Goal: Task Accomplishment & Management: Manage account settings

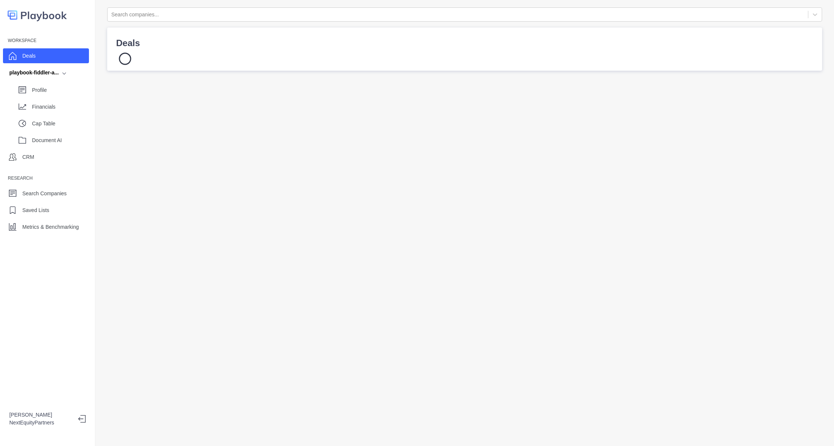
click at [54, 54] on div "Deals" at bounding box center [46, 55] width 86 height 15
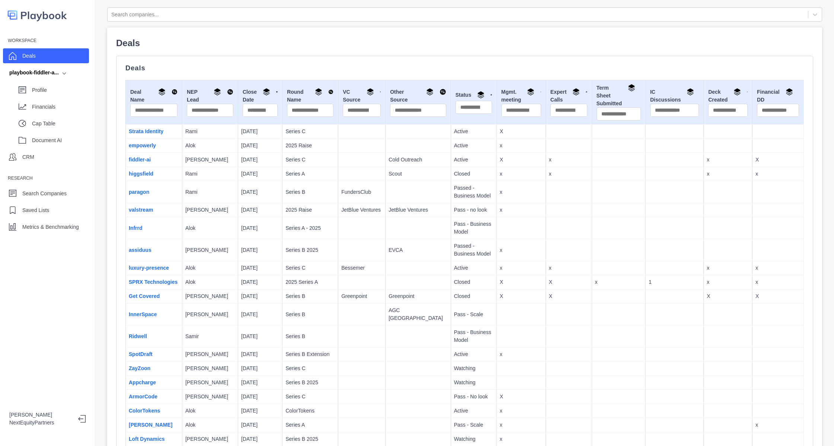
click at [163, 272] on td "luxury-presence" at bounding box center [154, 268] width 57 height 14
click at [163, 268] on link "luxury-presence" at bounding box center [149, 268] width 40 height 6
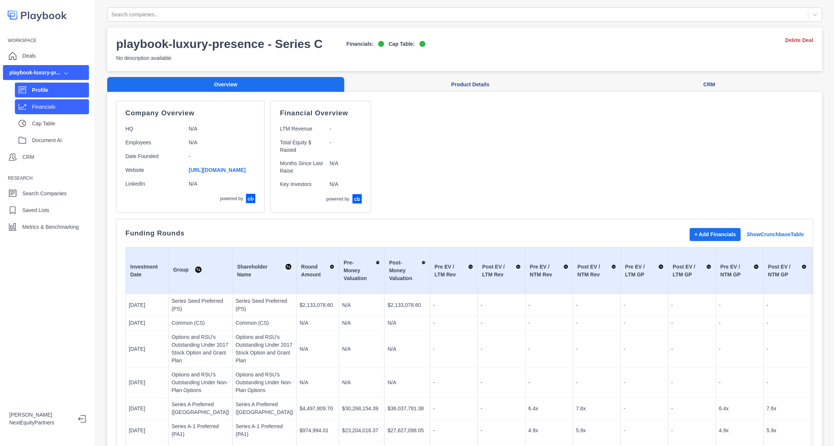
click at [50, 105] on p "Financials" at bounding box center [60, 107] width 57 height 8
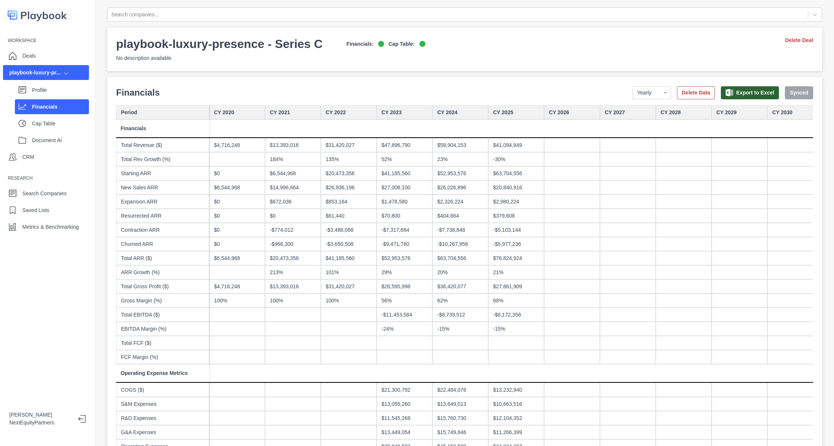
click at [460, 146] on div "$58,904,153" at bounding box center [460, 145] width 56 height 14
click at [407, 147] on div "$47,896,790" at bounding box center [405, 145] width 56 height 14
click at [428, 177] on div "$41,185,560" at bounding box center [405, 173] width 56 height 14
click at [494, 178] on div "$63,704,556" at bounding box center [516, 173] width 56 height 14
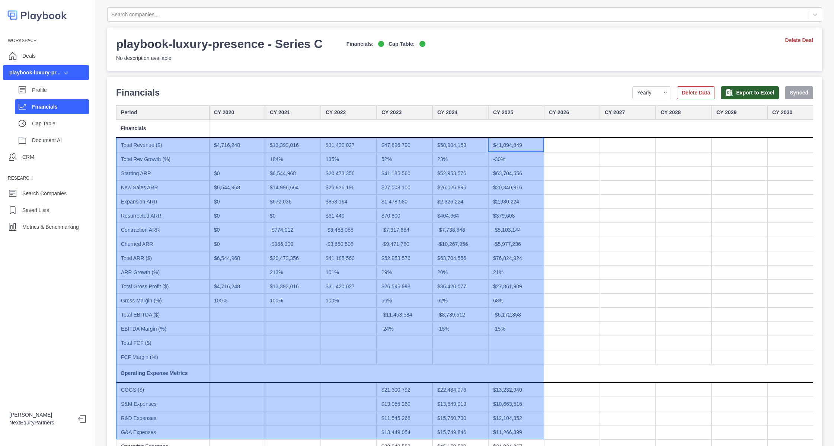
drag, startPoint x: 511, startPoint y: 143, endPoint x: 151, endPoint y: 432, distance: 462.0
click at [151, 433] on div "Search companies... playbook-luxury-presence - Series C Financials: Cap Table: …" at bounding box center [464, 223] width 739 height 446
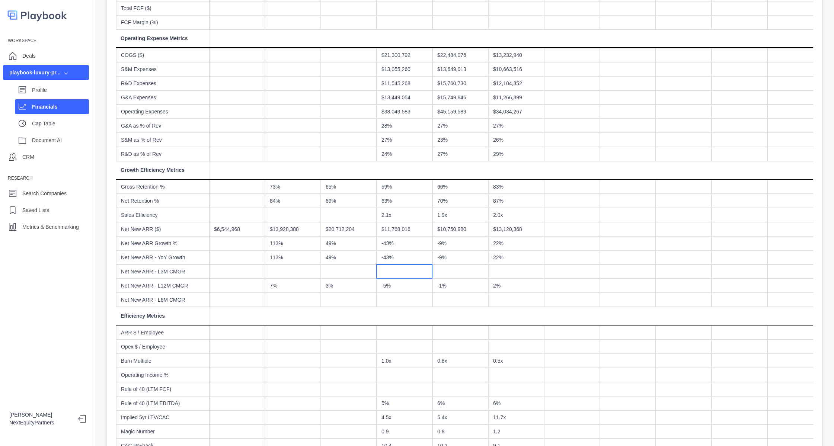
click at [412, 267] on div at bounding box center [405, 272] width 56 height 14
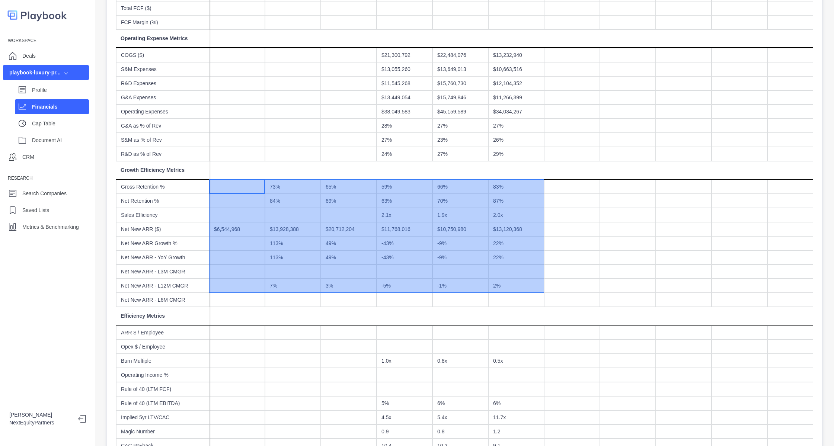
drag, startPoint x: 221, startPoint y: 189, endPoint x: 504, endPoint y: 284, distance: 297.9
click at [498, 285] on div "CY 2020 CY 2021 CY 2022 CY 2023 CY 2024 CY 2025 CY 2026 CY 2027 CY 2028 CY 2029…" at bounding box center [516, 245] width 614 height 951
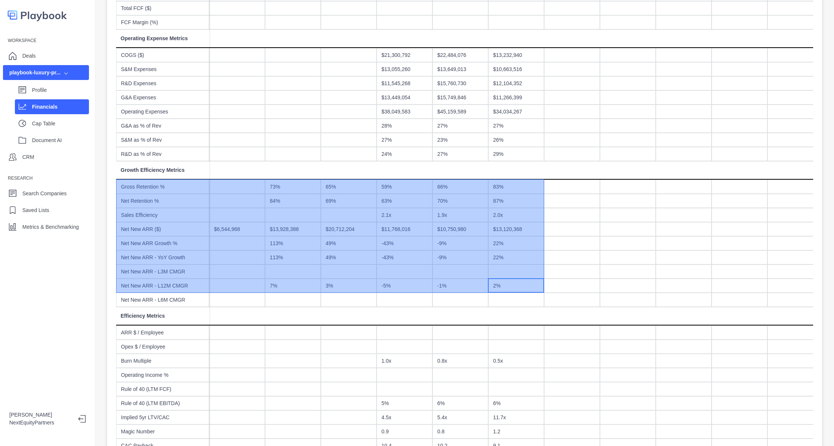
drag, startPoint x: 507, startPoint y: 284, endPoint x: 170, endPoint y: 185, distance: 351.2
click at [170, 185] on div "CY 2020 CY 2021 CY 2022 CY 2023 CY 2024 CY 2025 CY 2026 CY 2027 CY 2028 CY 2029…" at bounding box center [469, 245] width 707 height 951
drag, startPoint x: 153, startPoint y: 187, endPoint x: 171, endPoint y: 182, distance: 18.6
click at [171, 182] on div "Gross Retention %" at bounding box center [162, 187] width 93 height 14
drag, startPoint x: 175, startPoint y: 187, endPoint x: 166, endPoint y: 188, distance: 9.4
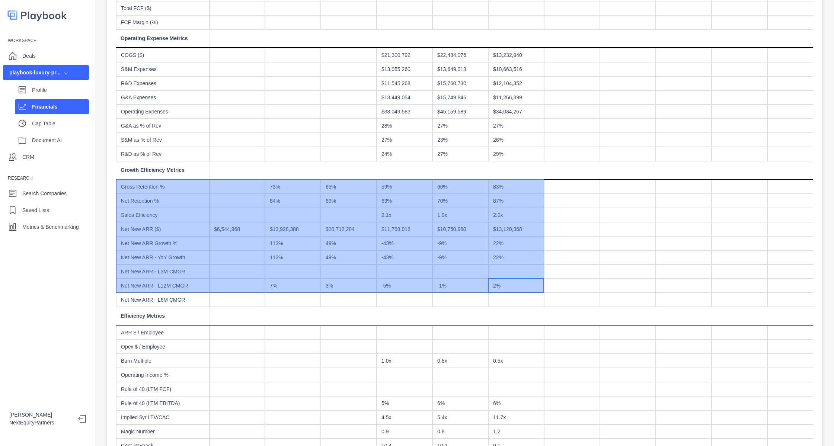
click at [166, 188] on div "Gross Retention %" at bounding box center [162, 187] width 93 height 14
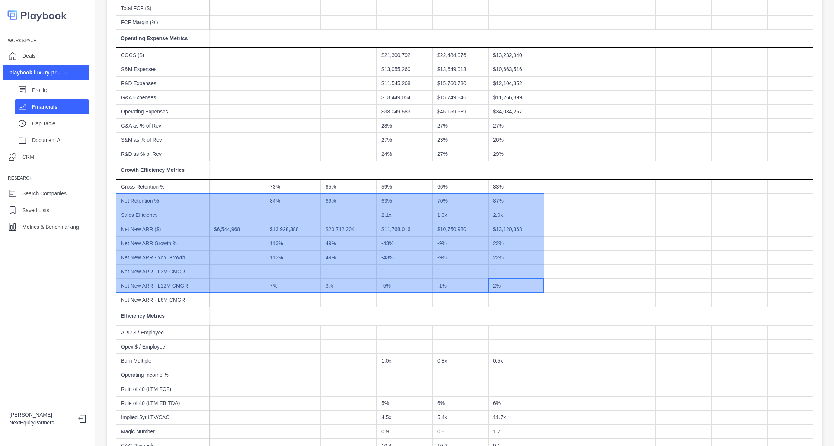
drag, startPoint x: 166, startPoint y: 188, endPoint x: 174, endPoint y: 198, distance: 12.6
click at [174, 198] on div "Period Financials Total Revenue ($) Total Rev Growth (%) Starting ARR New Sales…" at bounding box center [162, 245] width 93 height 951
click at [174, 194] on div "Net Retention %" at bounding box center [162, 201] width 93 height 14
click at [173, 186] on div "Gross Retention %" at bounding box center [162, 187] width 93 height 14
click at [238, 192] on div at bounding box center [237, 187] width 56 height 14
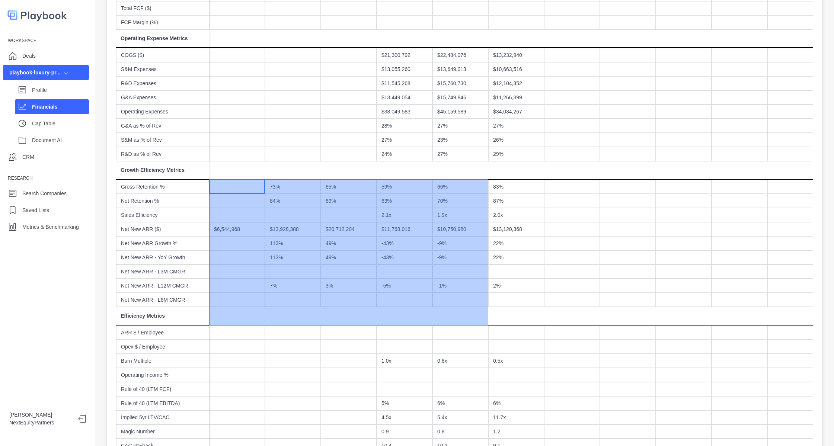
drag, startPoint x: 237, startPoint y: 183, endPoint x: 511, endPoint y: 325, distance: 308.5
click at [510, 326] on div "CY 2020 CY 2021 CY 2022 CY 2023 CY 2024 CY 2025 CY 2026 CY 2027 CY 2028 CY 2029…" at bounding box center [516, 245] width 614 height 951
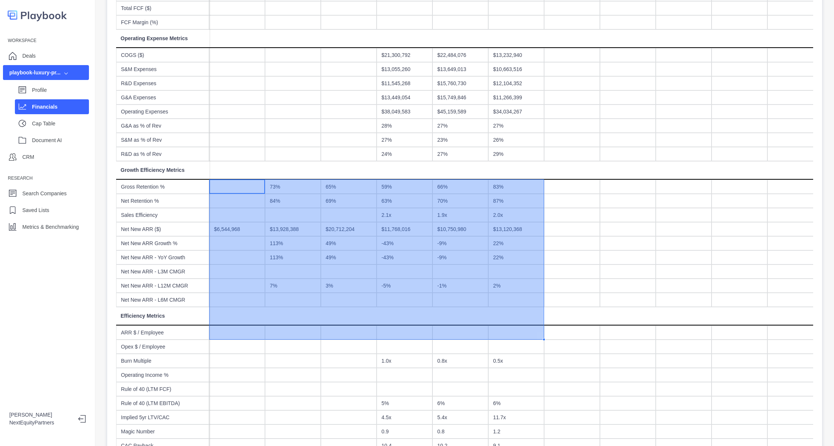
click at [517, 275] on div at bounding box center [516, 272] width 56 height 14
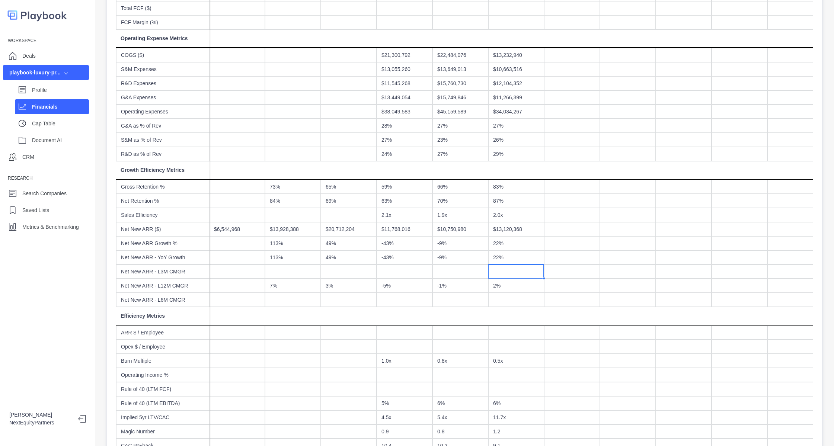
scroll to position [0, 0]
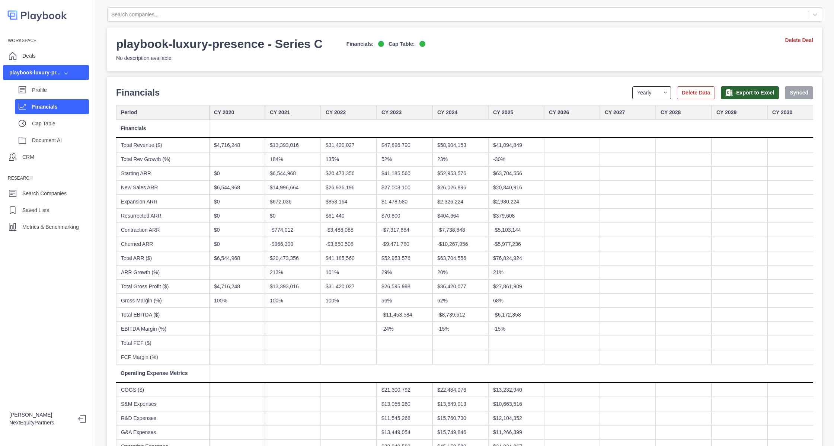
click at [646, 91] on select "Yearly Quarterly Monthly NTM LTM" at bounding box center [651, 92] width 39 height 13
select select "monthly"
click at [632, 86] on select "Yearly Quarterly Monthly NTM LTM" at bounding box center [651, 92] width 39 height 13
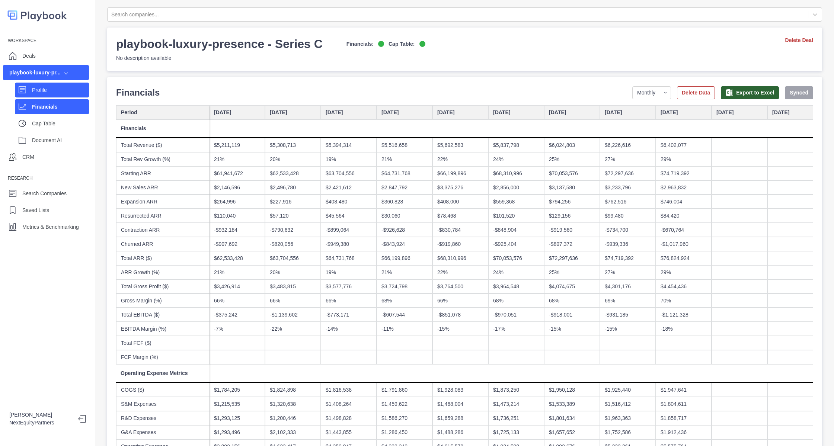
click at [32, 92] on p "Profile" at bounding box center [60, 90] width 57 height 8
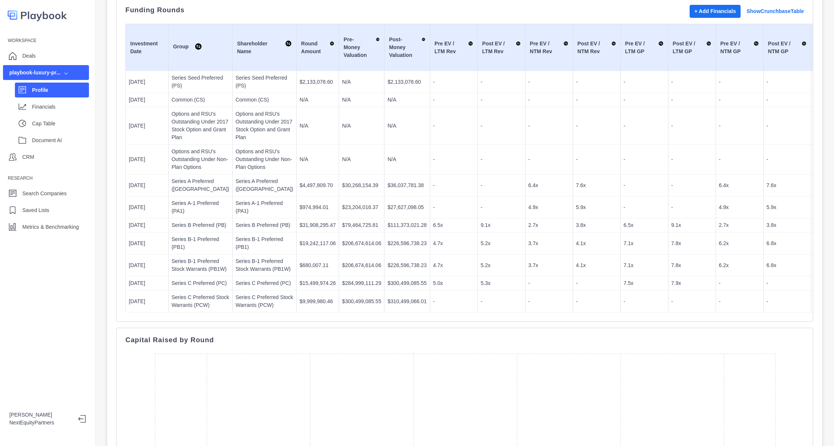
scroll to position [391, 0]
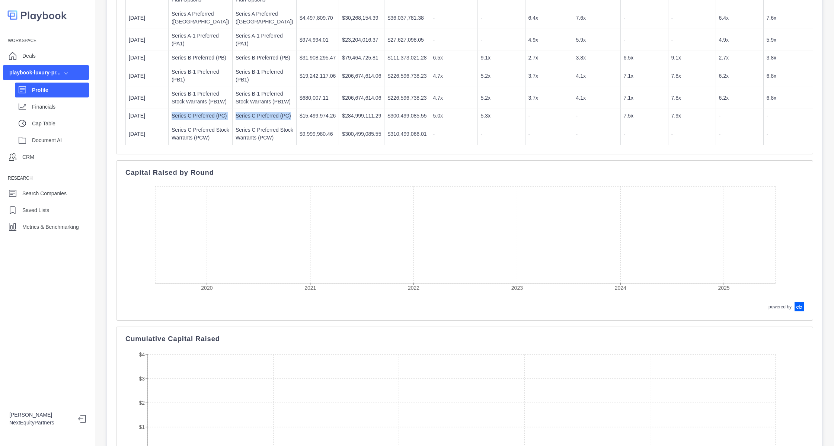
drag, startPoint x: 171, startPoint y: 242, endPoint x: 247, endPoint y: 255, distance: 76.8
click at [247, 123] on tr "8/1/2025 Series C Preferred (PC) Series C Preferred (PC) $15,499,974.26 $284,99…" at bounding box center [763, 116] width 1275 height 14
click at [297, 123] on td "$15,499,974.26" at bounding box center [318, 116] width 42 height 14
click at [236, 120] on p "Series C Preferred (PC)" at bounding box center [265, 116] width 58 height 8
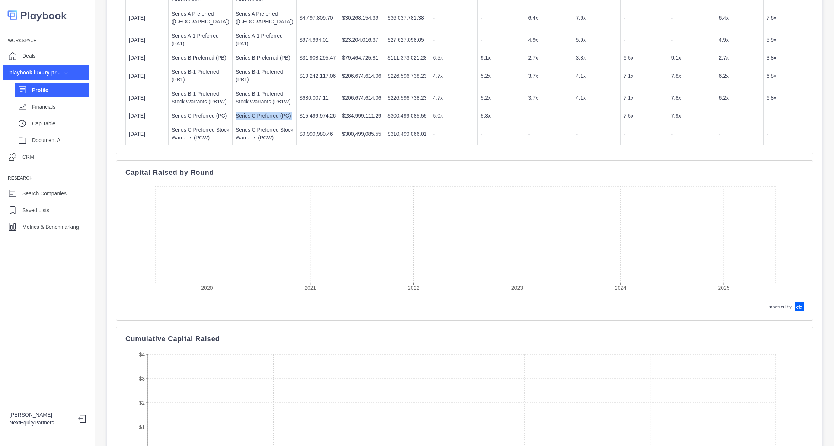
click at [236, 120] on p "Series C Preferred (PC)" at bounding box center [265, 116] width 58 height 8
copy p "Series C Preferred (PC)"
click at [297, 123] on td "$15,499,974.26" at bounding box center [318, 116] width 42 height 14
click at [66, 126] on p "Cap Table" at bounding box center [60, 124] width 57 height 8
select select "SHARE_HOLDER_TYPE_COMMON"
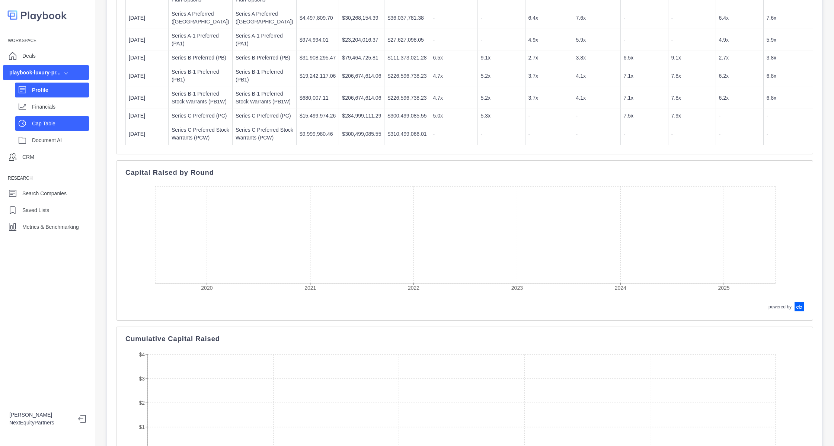
select select "SHARE_HOLDER_TYPE_OPTION"
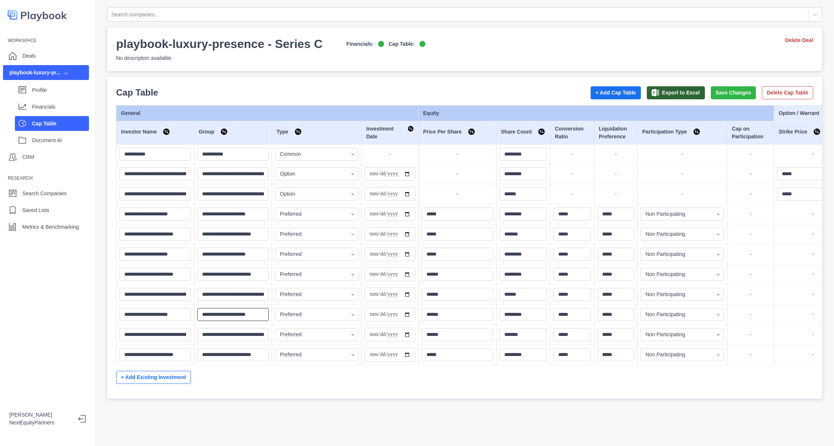
drag, startPoint x: 219, startPoint y: 316, endPoint x: 290, endPoint y: 315, distance: 70.7
click at [290, 315] on tr "**********" at bounding box center [491, 315] width 751 height 20
click at [241, 319] on input "********" at bounding box center [232, 314] width 71 height 13
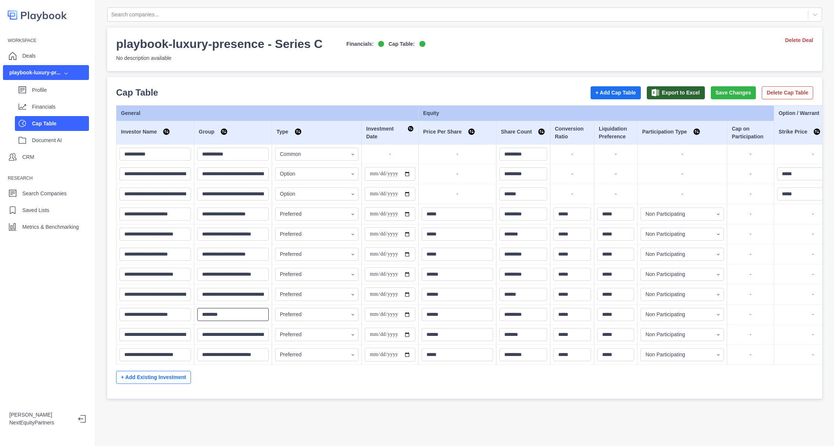
click at [213, 313] on input "********" at bounding box center [232, 314] width 71 height 13
type input "********"
drag, startPoint x: 226, startPoint y: 302, endPoint x: 233, endPoint y: 280, distance: 22.7
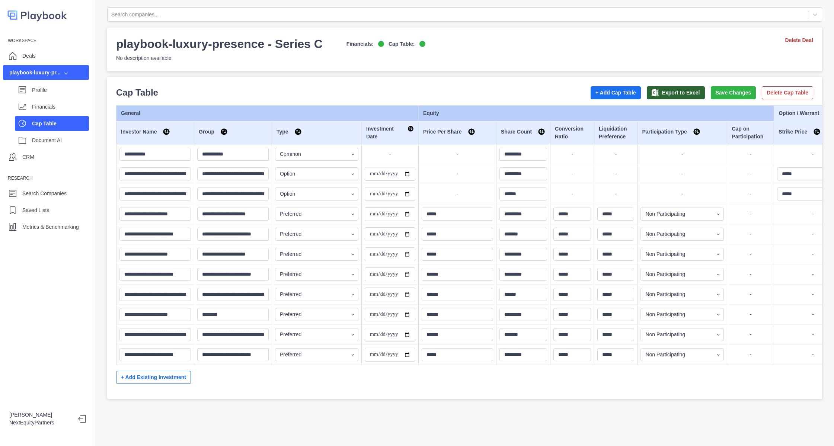
click at [226, 298] on td "**********" at bounding box center [233, 295] width 78 height 20
click at [235, 274] on input "**********" at bounding box center [232, 274] width 71 height 13
click at [225, 317] on input "********" at bounding box center [232, 314] width 71 height 13
click at [230, 317] on input "********" at bounding box center [232, 314] width 71 height 13
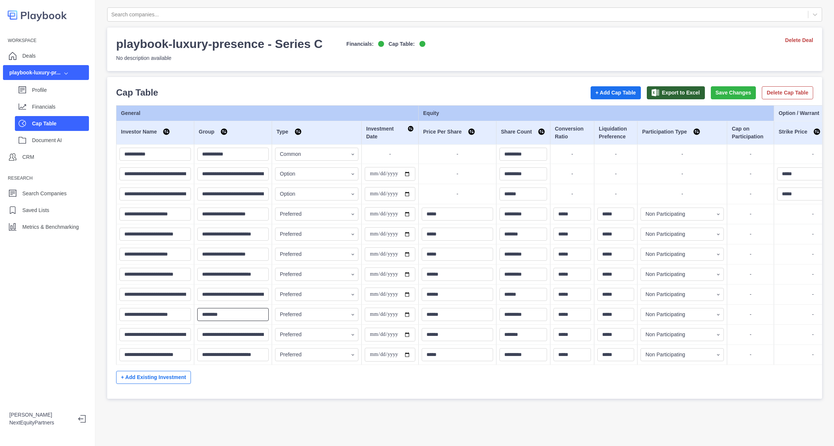
drag, startPoint x: 235, startPoint y: 316, endPoint x: 190, endPoint y: 314, distance: 45.1
click at [189, 312] on tr "**********" at bounding box center [491, 315] width 751 height 20
click at [204, 332] on input "**********" at bounding box center [232, 334] width 71 height 13
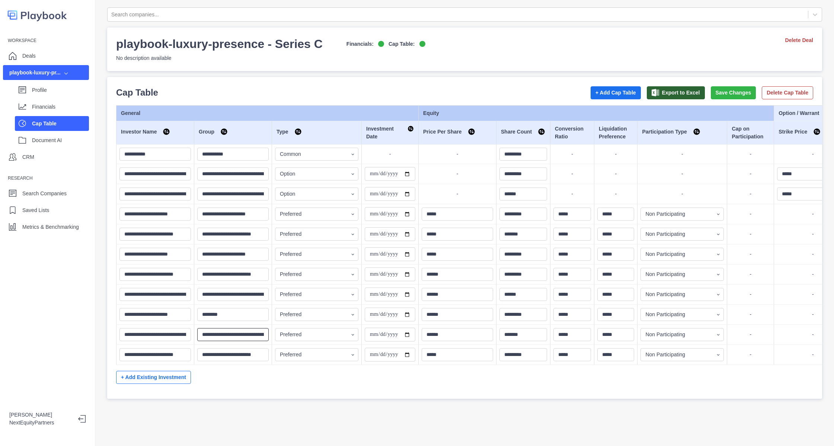
paste input "text"
type input "********"
click at [83, 294] on div "Workspace Deals playbook-luxury-pr... Profile Financials Cap Table Document AI …" at bounding box center [47, 223] width 95 height 446
click at [711, 92] on button "Save Changes" at bounding box center [733, 92] width 45 height 13
click at [392, 335] on input "**********" at bounding box center [390, 335] width 51 height 14
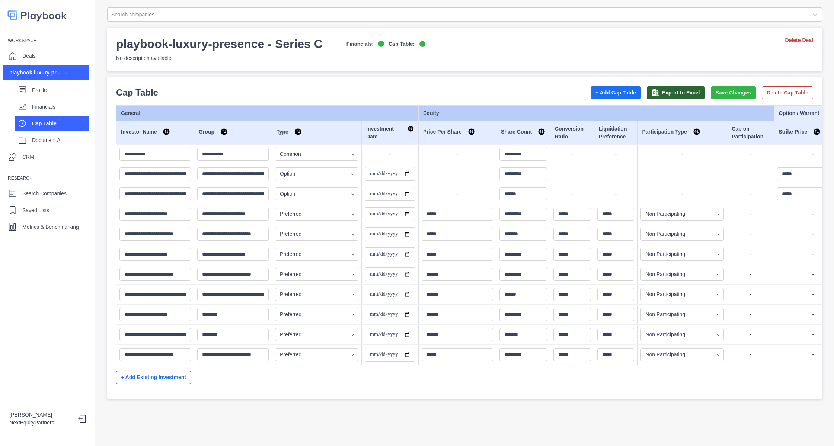
type input "**********"
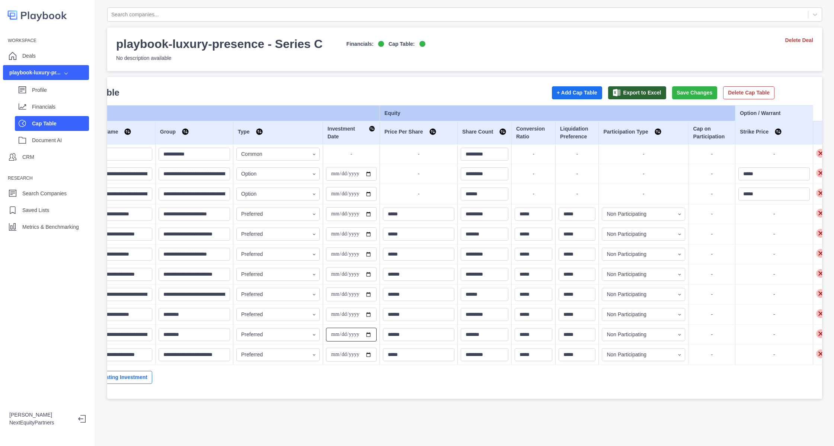
scroll to position [0, 56]
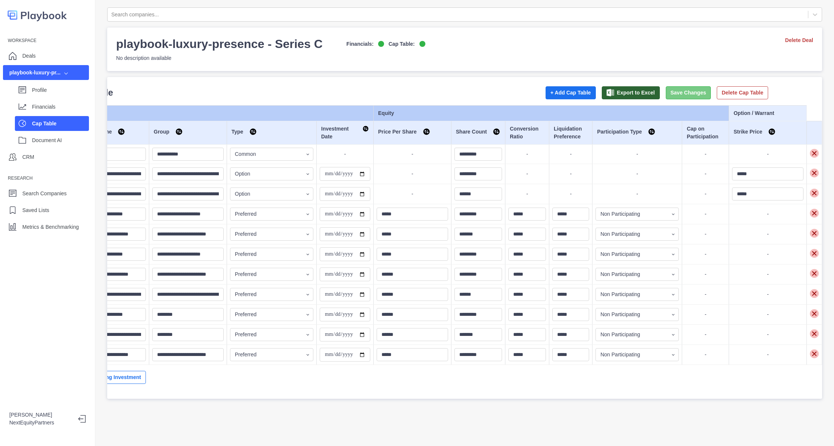
click at [666, 88] on button "Save Changes" at bounding box center [688, 92] width 45 height 13
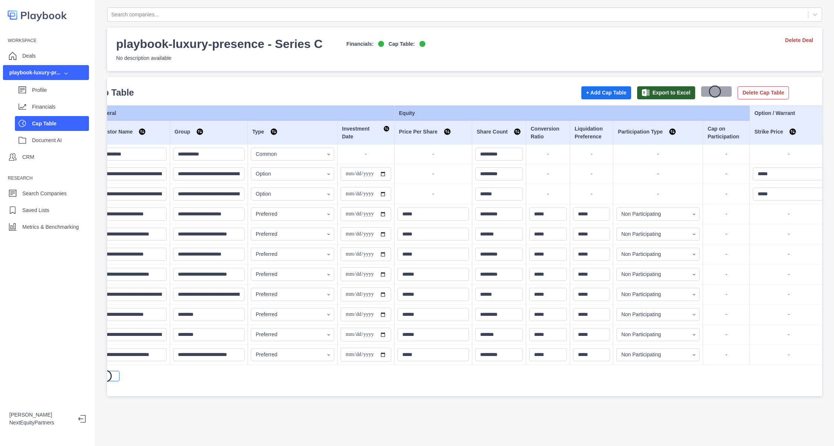
scroll to position [0, 0]
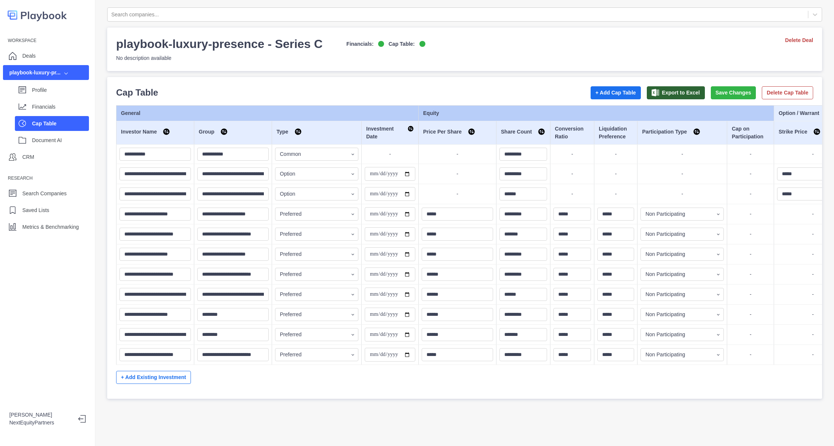
click at [503, 92] on div "Cap Table + Add Cap Table Export to Excel Save Changes Delete Cap Table" at bounding box center [464, 92] width 697 height 13
click at [31, 102] on div "Financials" at bounding box center [52, 106] width 74 height 15
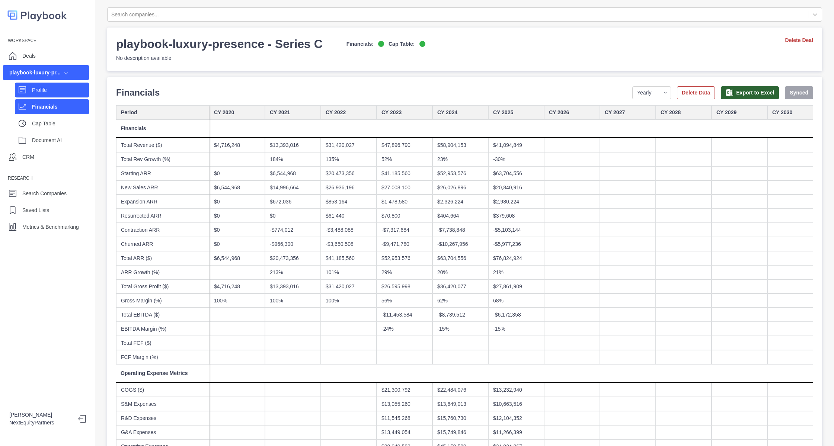
click at [36, 91] on p "Profile" at bounding box center [60, 90] width 57 height 8
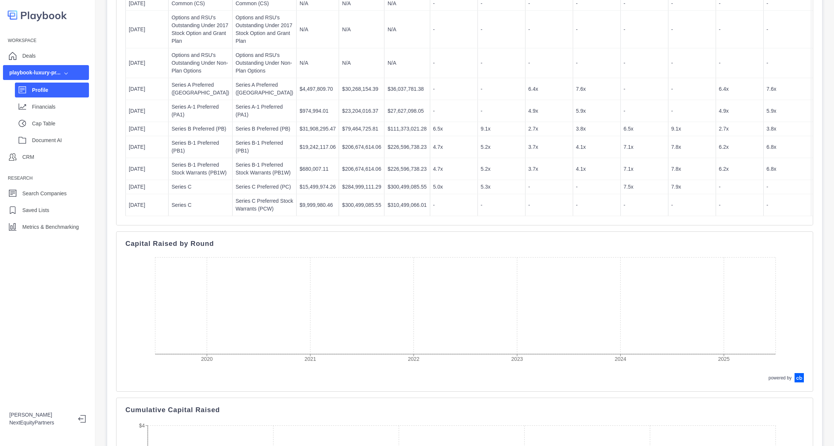
scroll to position [335, 0]
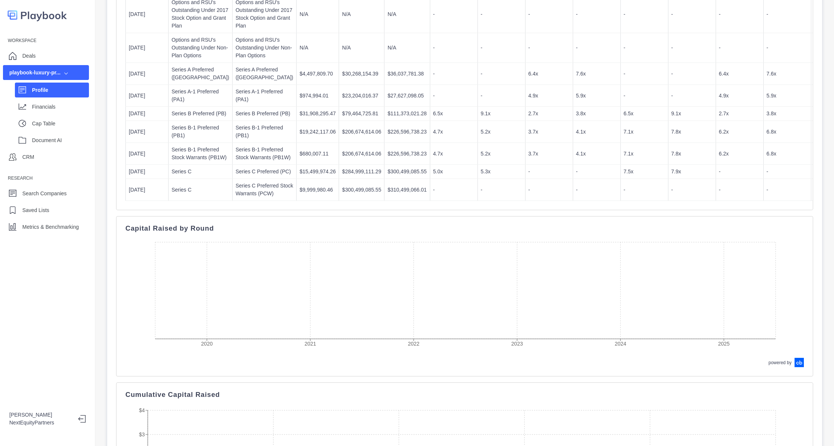
click at [384, 143] on td "$226,596,738.23" at bounding box center [406, 132] width 45 height 22
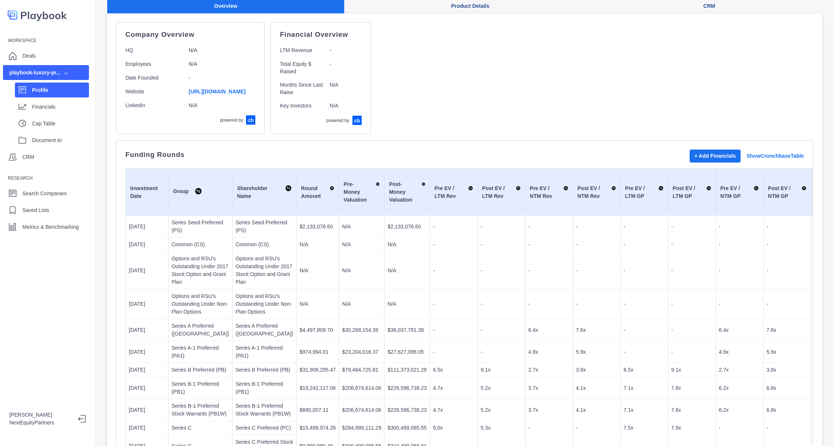
scroll to position [0, 0]
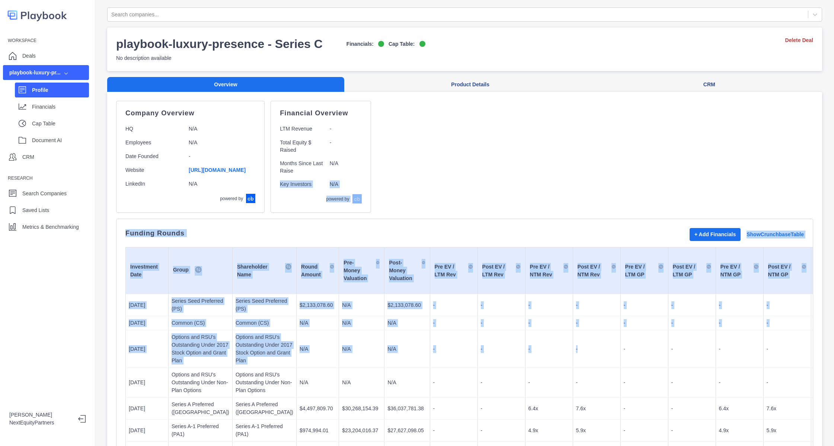
drag, startPoint x: 449, startPoint y: 171, endPoint x: 561, endPoint y: 379, distance: 236.3
click at [573, 368] on td "-" at bounding box center [597, 350] width 48 height 38
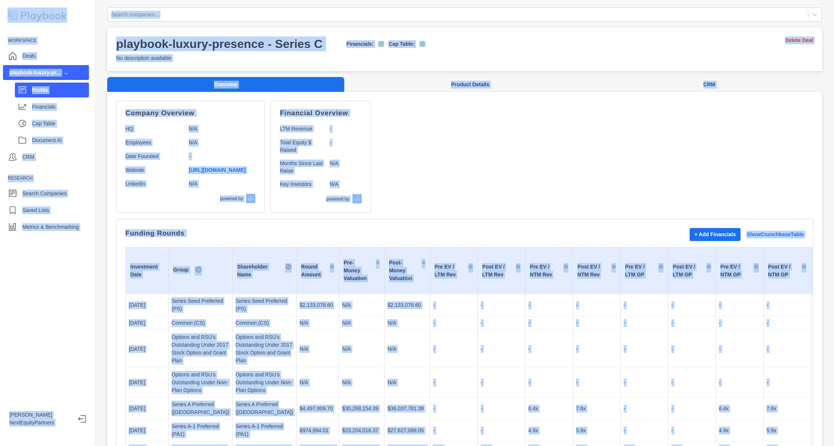
click at [573, 360] on td "-" at bounding box center [597, 350] width 48 height 38
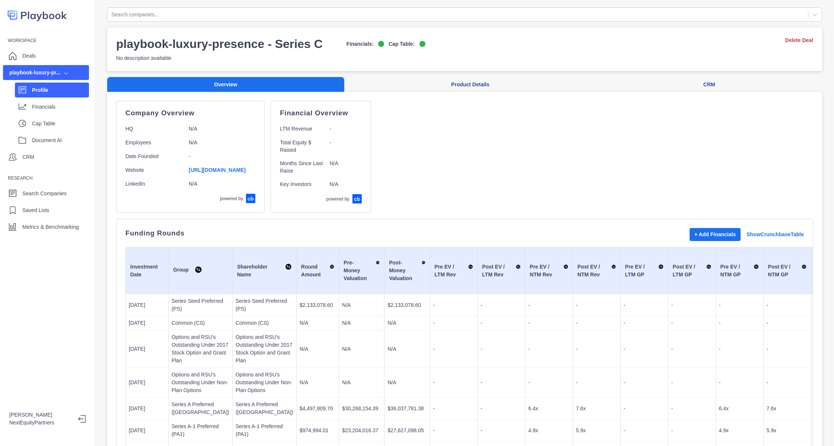
click at [462, 127] on div "Company Overview HQ N/A Employees N/A Date Founded - Website https://www.luxury…" at bounding box center [464, 157] width 697 height 112
click at [24, 60] on div "Deals" at bounding box center [28, 55] width 13 height 11
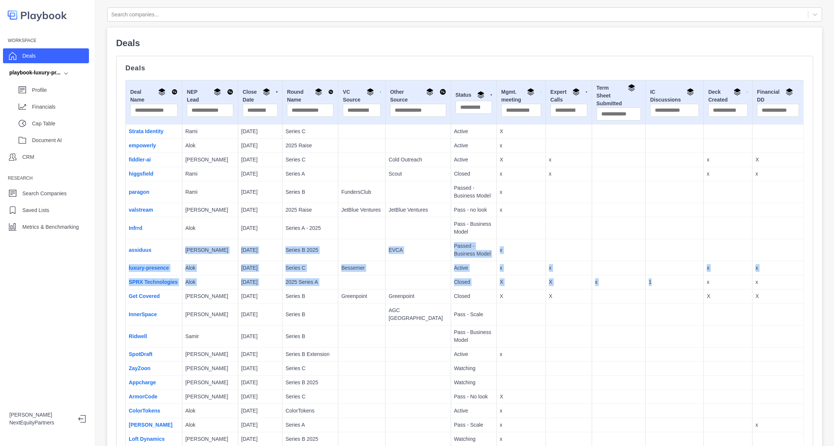
drag, startPoint x: 157, startPoint y: 245, endPoint x: 629, endPoint y: 278, distance: 473.1
click at [645, 278] on td "1" at bounding box center [674, 282] width 58 height 14
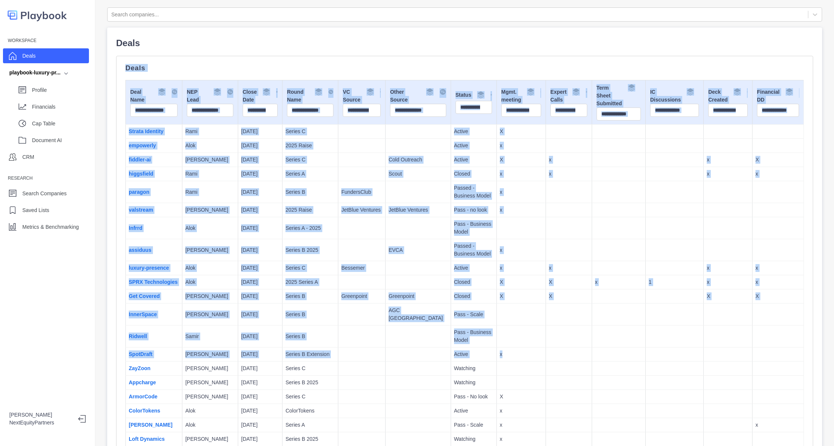
drag, startPoint x: 473, startPoint y: 227, endPoint x: 154, endPoint y: 52, distance: 364.1
click at [498, 239] on td "x" at bounding box center [521, 250] width 49 height 22
drag, startPoint x: 590, startPoint y: 389, endPoint x: 211, endPoint y: 21, distance: 528.5
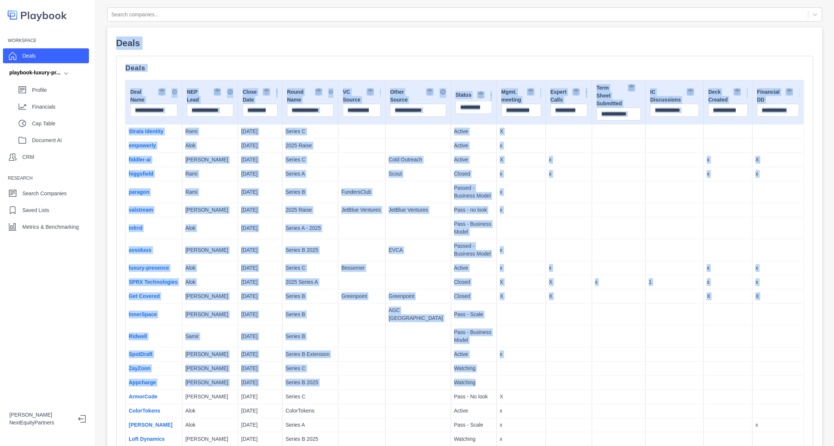
copy div "Deals Deals Deal Name NEP Lead Close Date Round Name VC Source Other Source Sta…"
click at [463, 236] on td "Pass - Business Model" at bounding box center [474, 228] width 46 height 22
drag, startPoint x: 622, startPoint y: 379, endPoint x: 302, endPoint y: 86, distance: 433.9
click at [497, 230] on td at bounding box center [521, 228] width 49 height 22
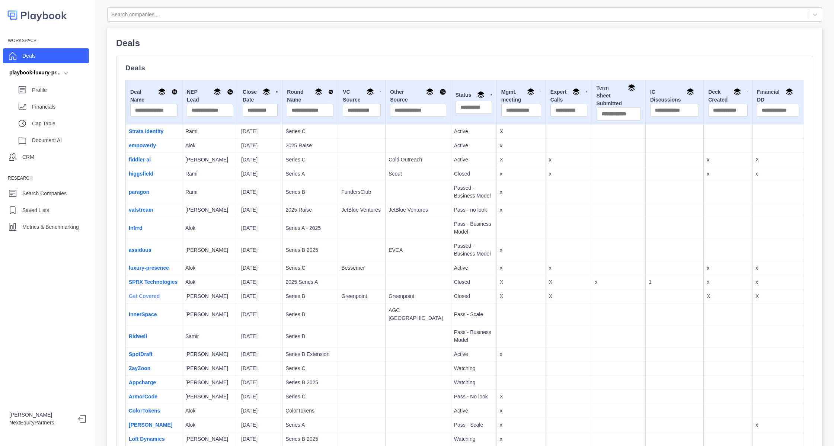
click at [153, 299] on link "Get Covered" at bounding box center [144, 296] width 31 height 6
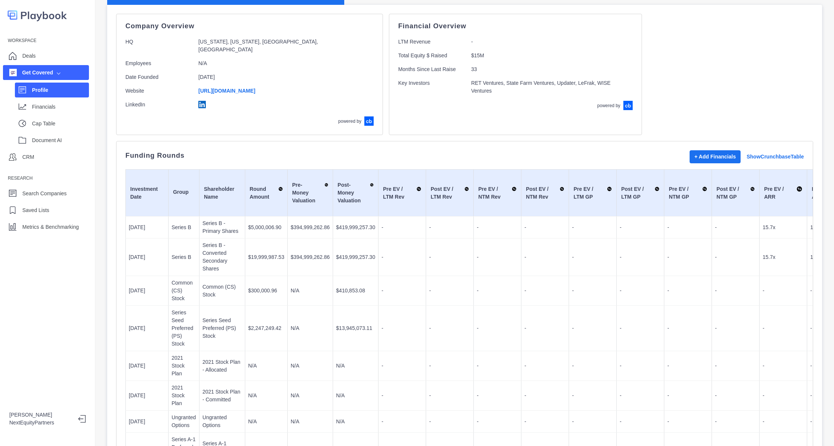
scroll to position [167, 0]
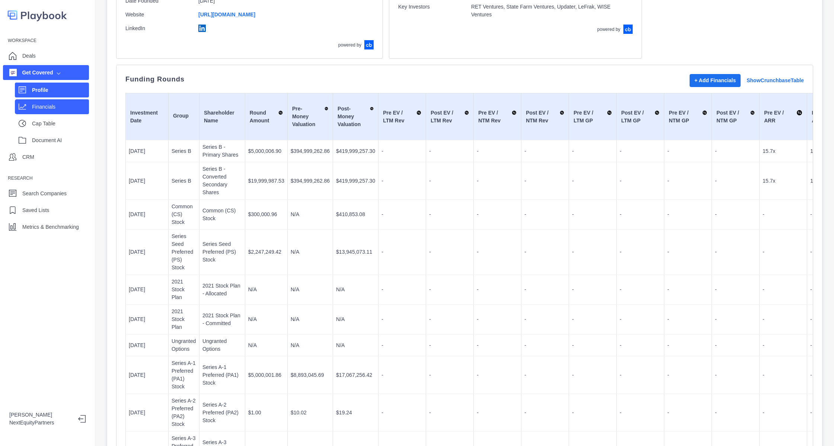
click at [64, 112] on div "Financials" at bounding box center [60, 106] width 57 height 11
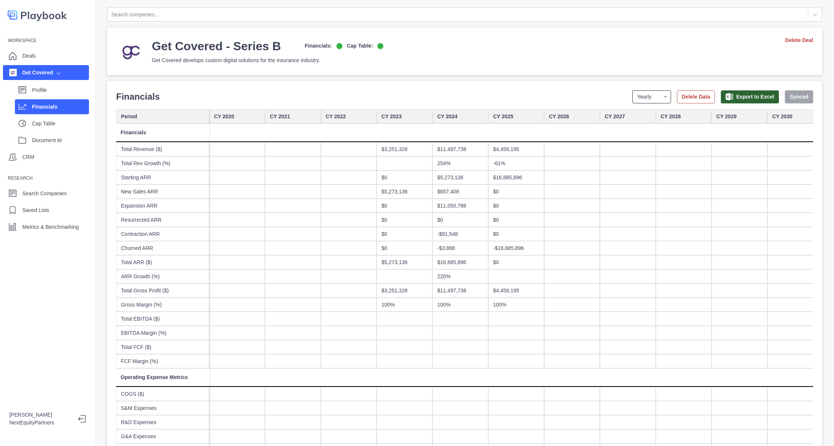
click at [635, 98] on select "Yearly Quarterly Monthly NTM LTM" at bounding box center [651, 96] width 39 height 13
select select "quarterly"
click at [632, 90] on select "Yearly Quarterly Monthly NTM LTM" at bounding box center [651, 96] width 39 height 13
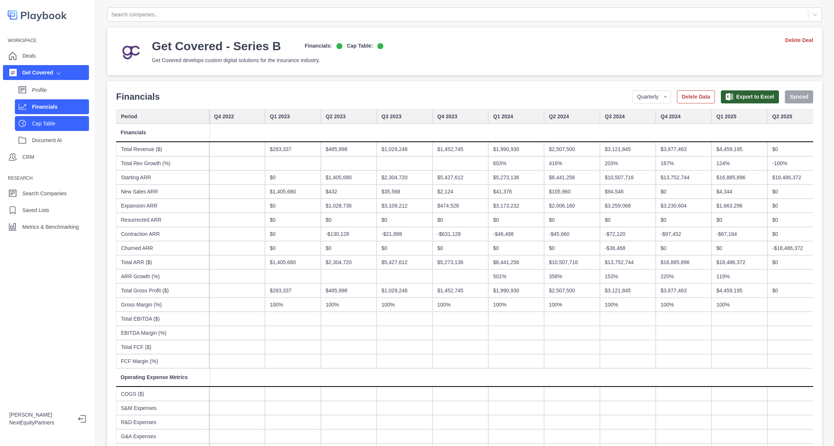
click at [51, 118] on div "Cap Table" at bounding box center [60, 123] width 57 height 11
select select "SHARE_HOLDER_TYPE_COMMON"
select select "SHARE_HOLDER_TYPE_OPTION"
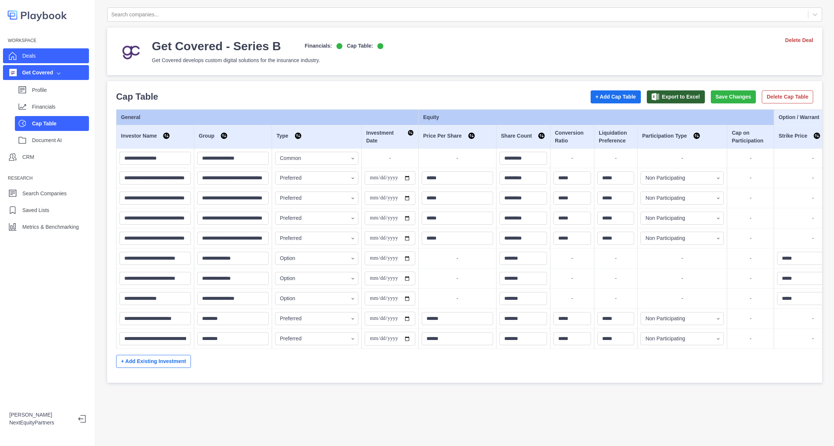
click at [39, 49] on div "Deals" at bounding box center [46, 55] width 86 height 15
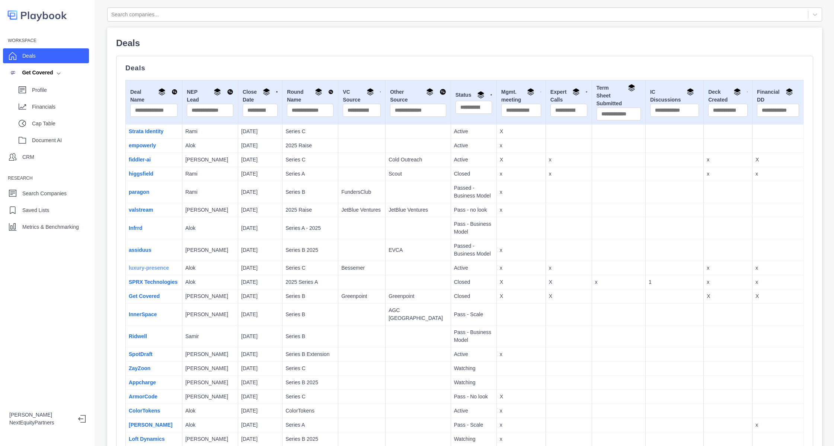
click at [146, 265] on link "luxury-presence" at bounding box center [149, 268] width 40 height 6
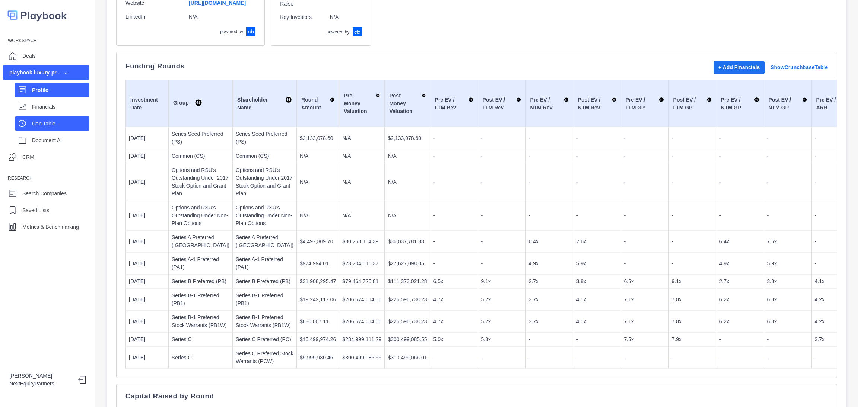
click at [79, 116] on div "Cap Table" at bounding box center [52, 123] width 74 height 15
select select "SHARE_HOLDER_TYPE_COMMON"
select select "SHARE_HOLDER_TYPE_OPTION"
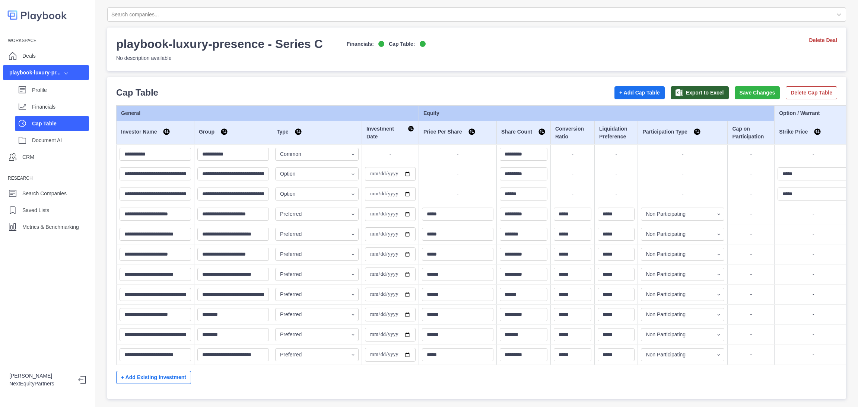
scroll to position [27, 0]
click at [785, 86] on button "Delete Cap Table" at bounding box center [810, 92] width 51 height 13
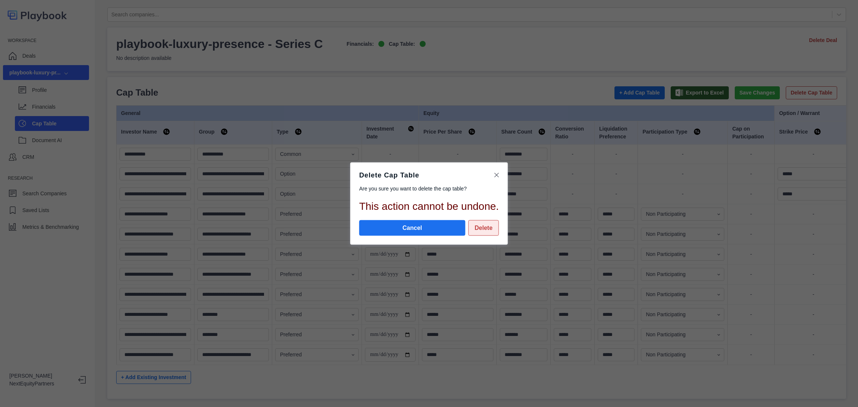
click at [487, 229] on button "Delete" at bounding box center [483, 228] width 31 height 16
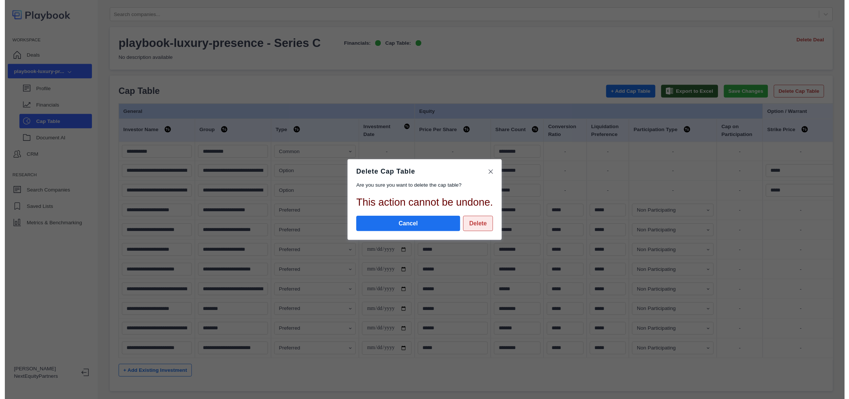
scroll to position [0, 0]
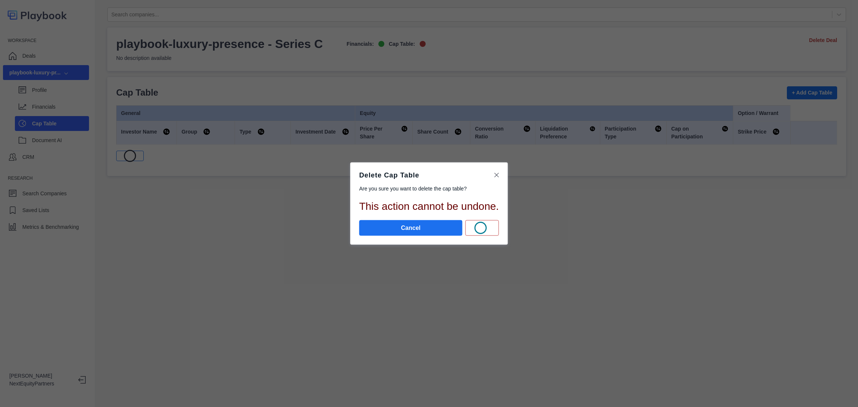
click at [805, 93] on div "Delete Cap Table Are you sure you want to delete the cap table? This action can…" at bounding box center [429, 203] width 858 height 407
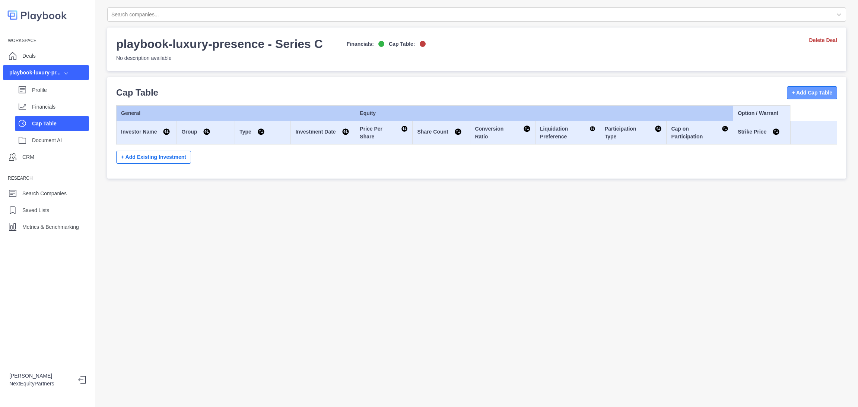
click at [788, 89] on button "+ Add Cap Table" at bounding box center [811, 92] width 50 height 13
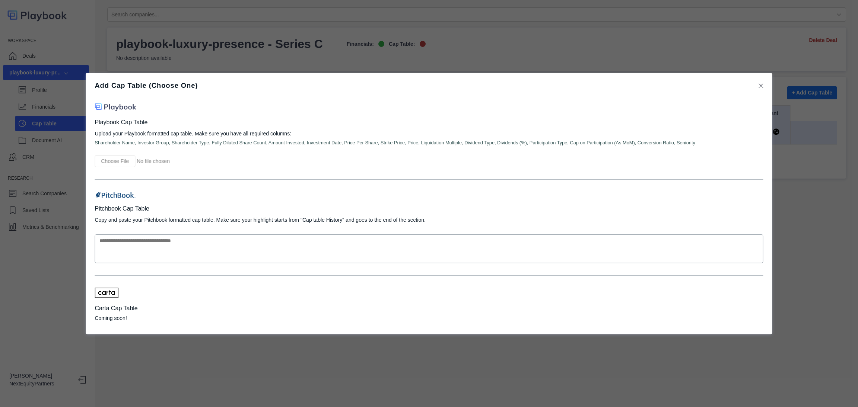
click at [119, 159] on input "file" at bounding box center [154, 161] width 119 height 12
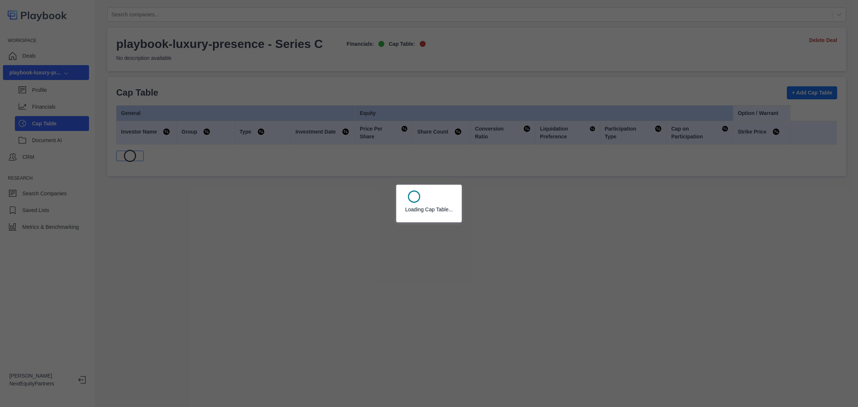
select select "SHARE_HOLDER_TYPE_COMMON"
select select "SHARE_HOLDER_TYPE_OPTION"
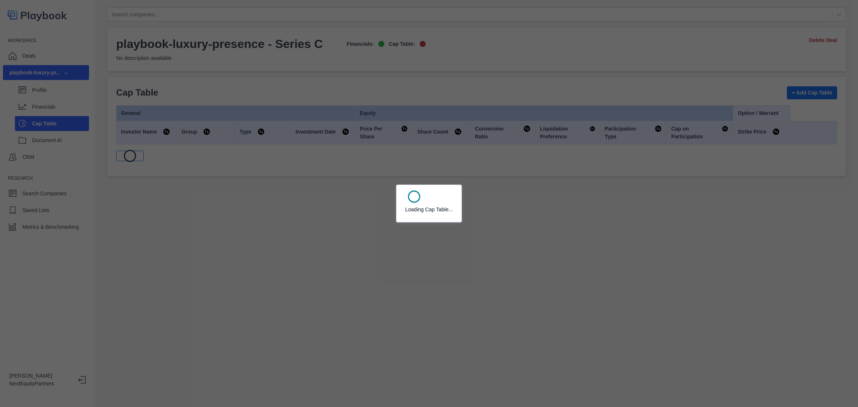
select select "SHARE_HOLDER_TYPE_OPTION"
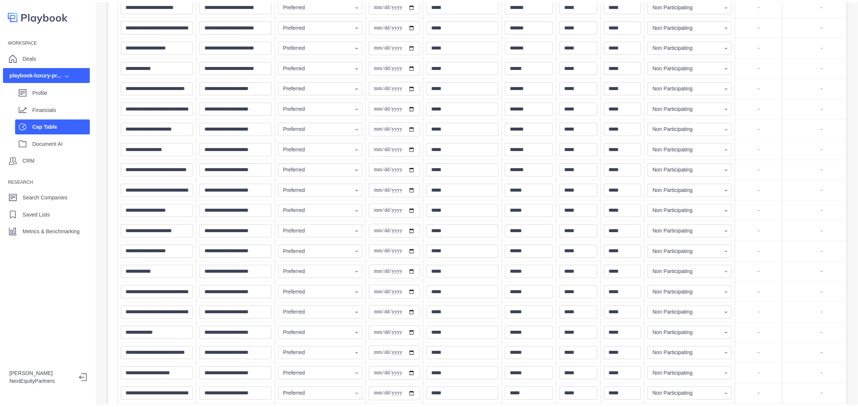
scroll to position [164, 0]
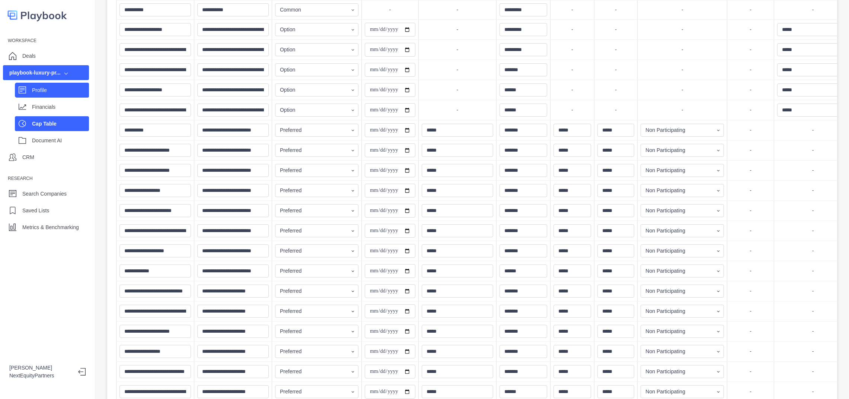
click at [46, 87] on p "Profile" at bounding box center [60, 90] width 57 height 8
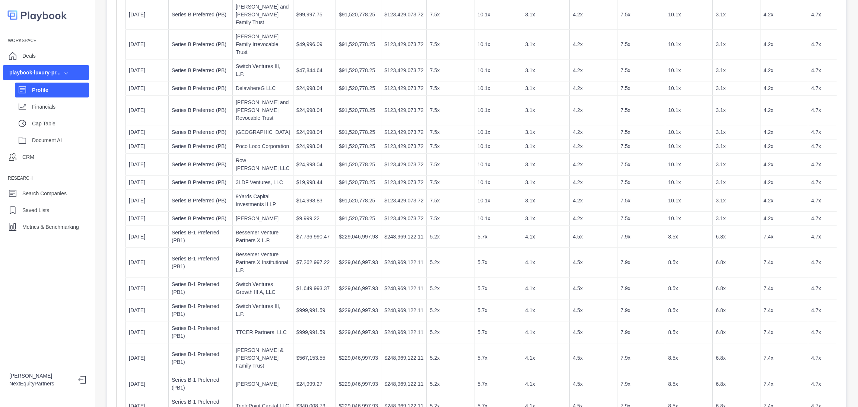
scroll to position [1560, 0]
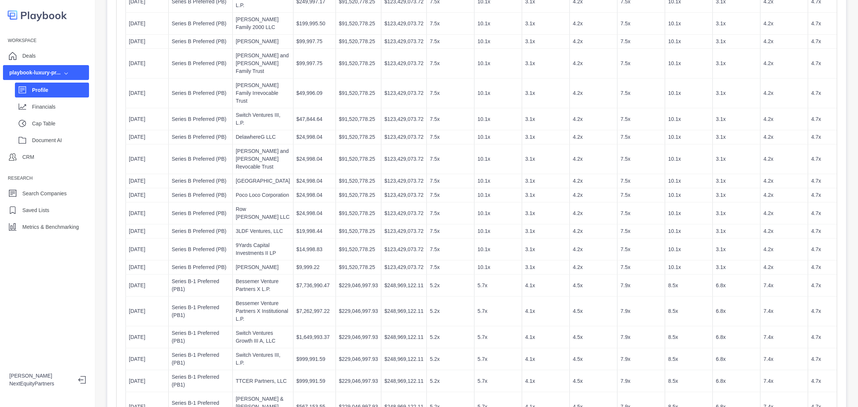
drag, startPoint x: 584, startPoint y: 249, endPoint x: 573, endPoint y: 248, distance: 11.2
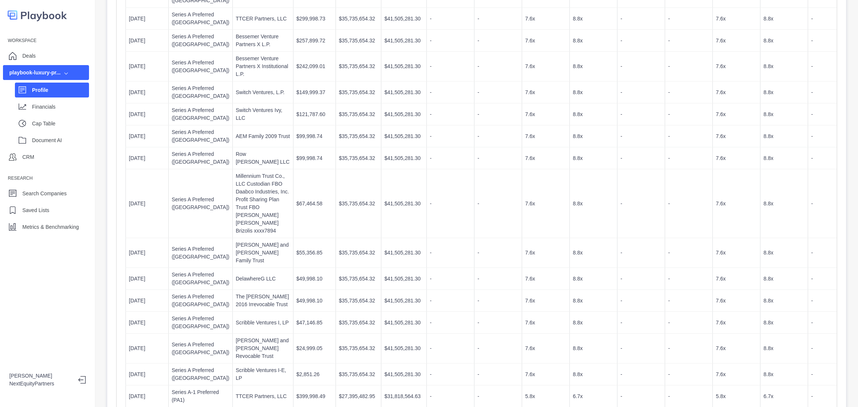
scroll to position [0, 0]
